Goal: Task Accomplishment & Management: Manage account settings

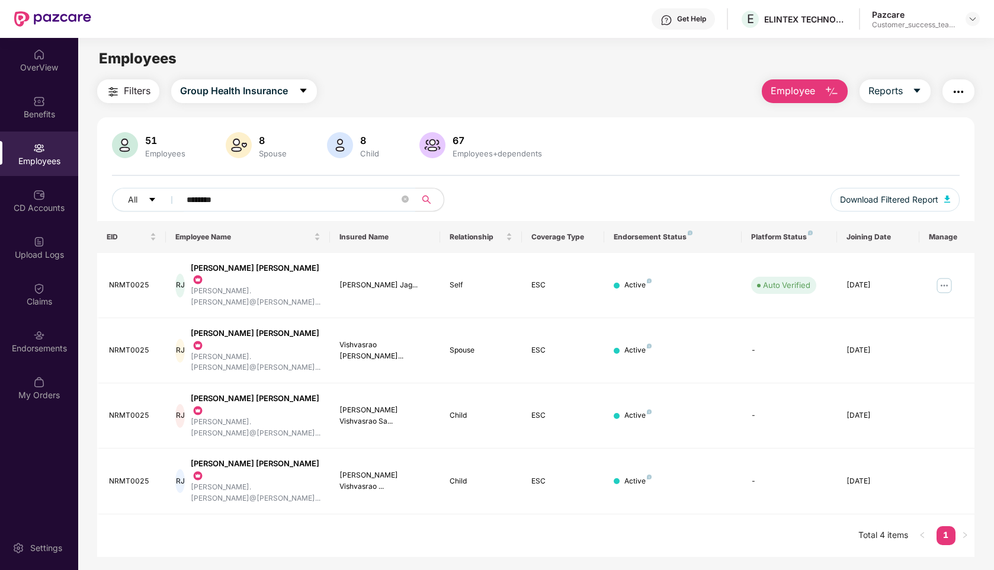
click at [966, 20] on div at bounding box center [972, 19] width 14 height 14
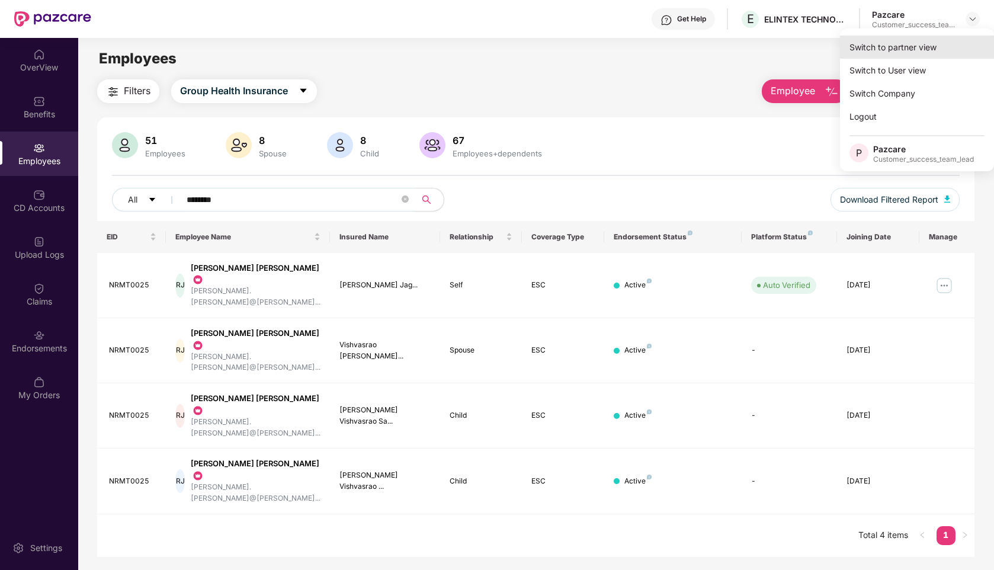
click at [863, 47] on div "Switch to partner view" at bounding box center [917, 47] width 154 height 23
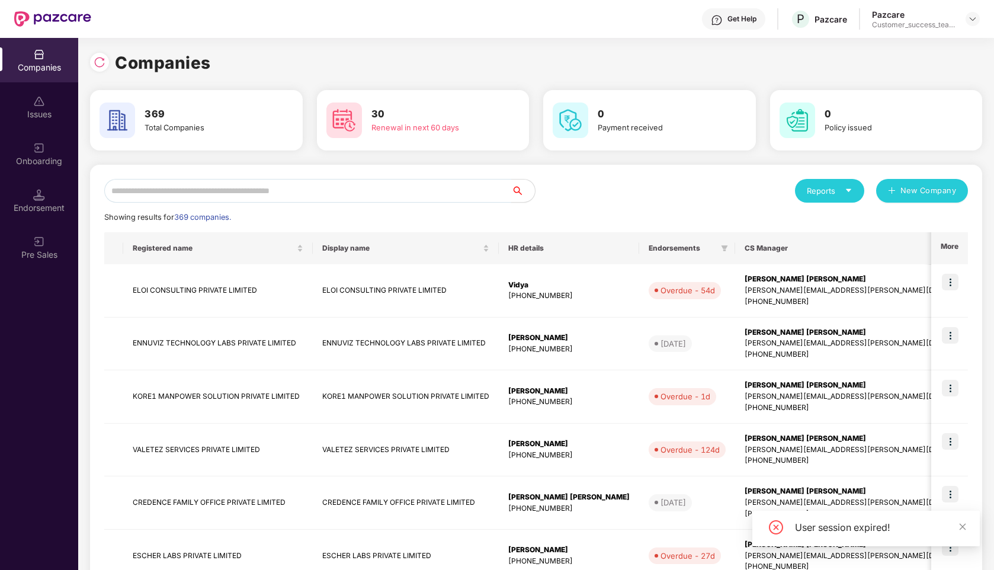
click at [364, 188] on input "text" at bounding box center [307, 191] width 407 height 24
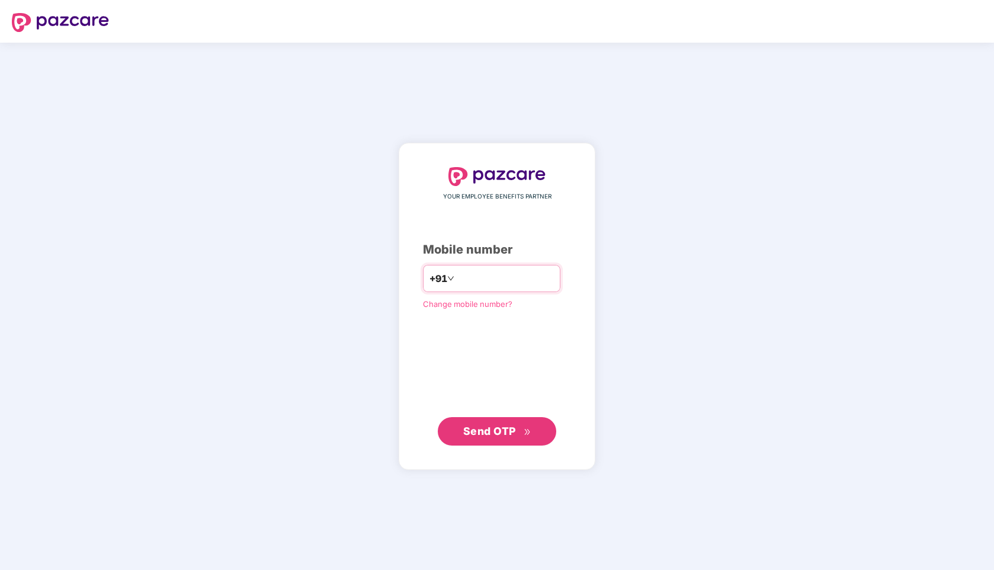
type input "**********"
click at [493, 438] on span "Send OTP" at bounding box center [497, 430] width 68 height 17
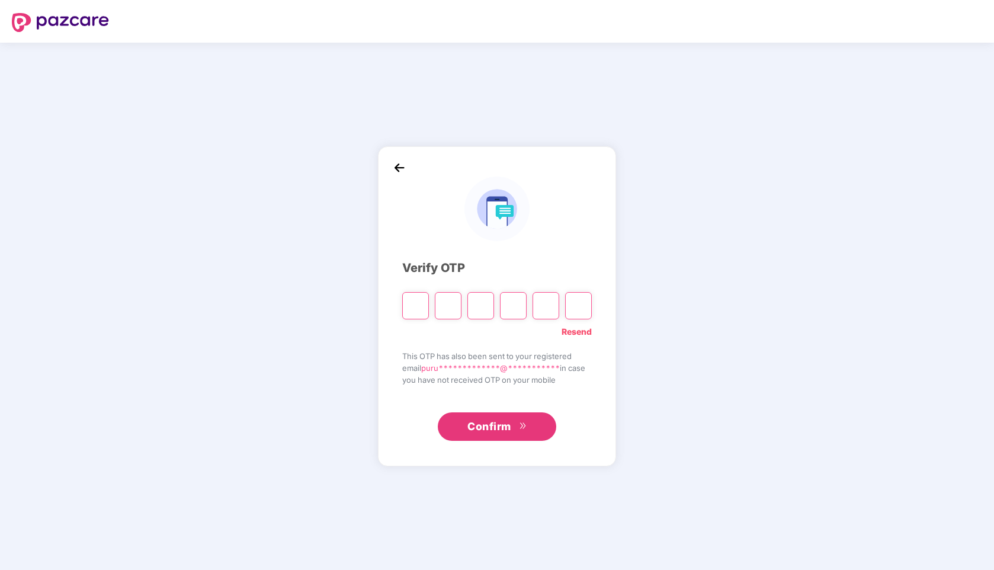
type input "*"
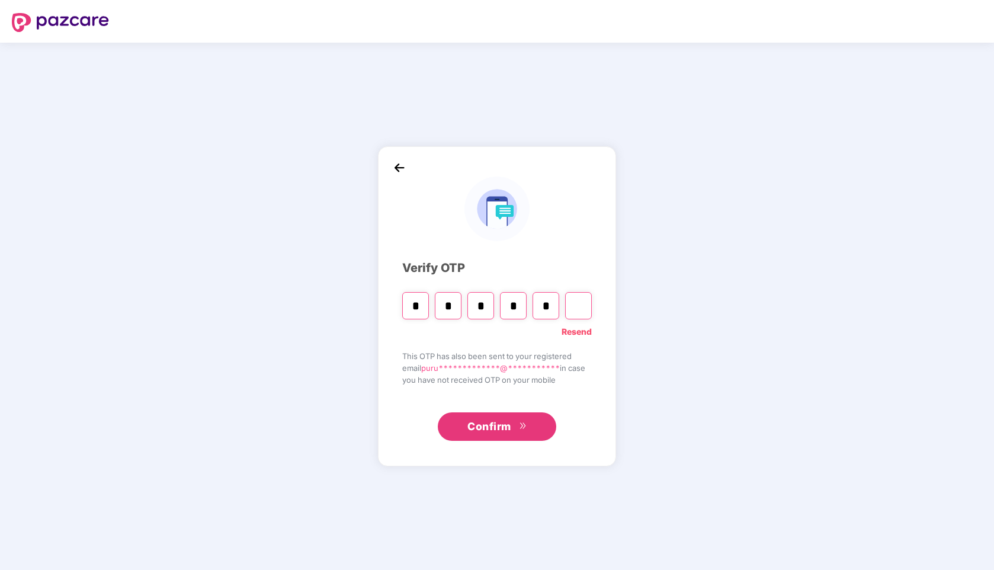
type input "*"
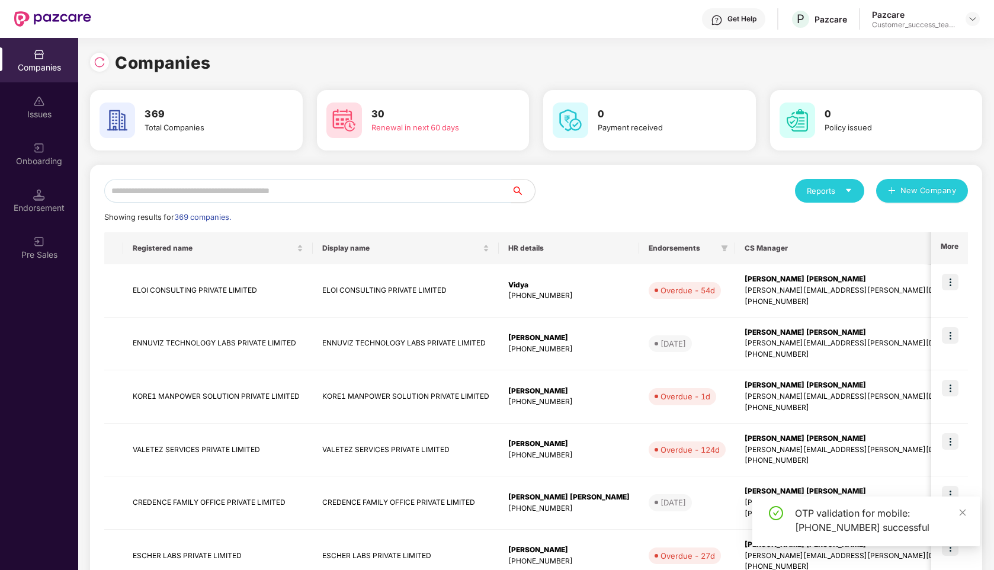
click at [242, 188] on input "text" at bounding box center [307, 191] width 407 height 24
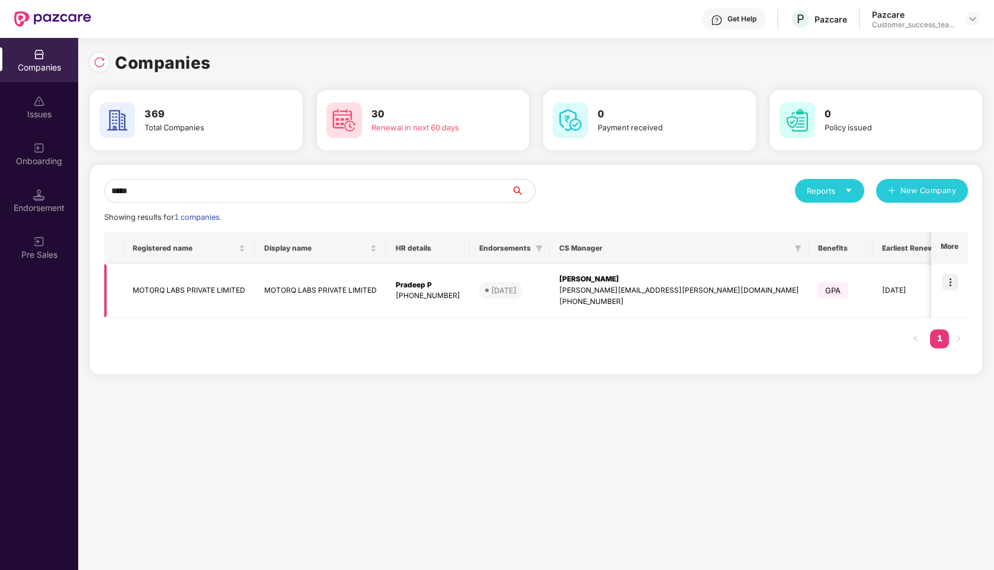
type input "*****"
click at [951, 286] on img at bounding box center [950, 282] width 17 height 17
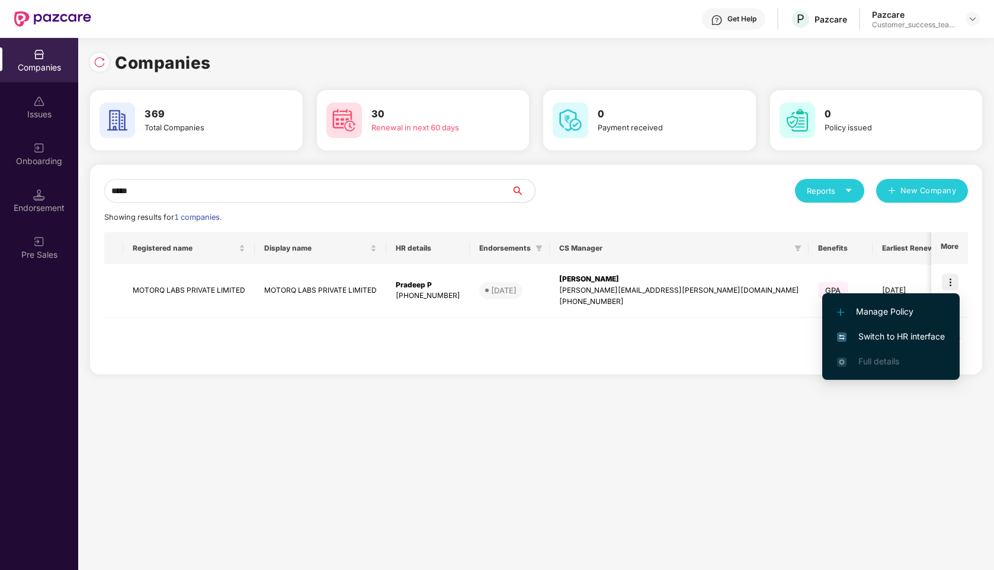
click at [888, 327] on li "Switch to HR interface" at bounding box center [890, 336] width 137 height 25
